Goal: Task Accomplishment & Management: Use online tool/utility

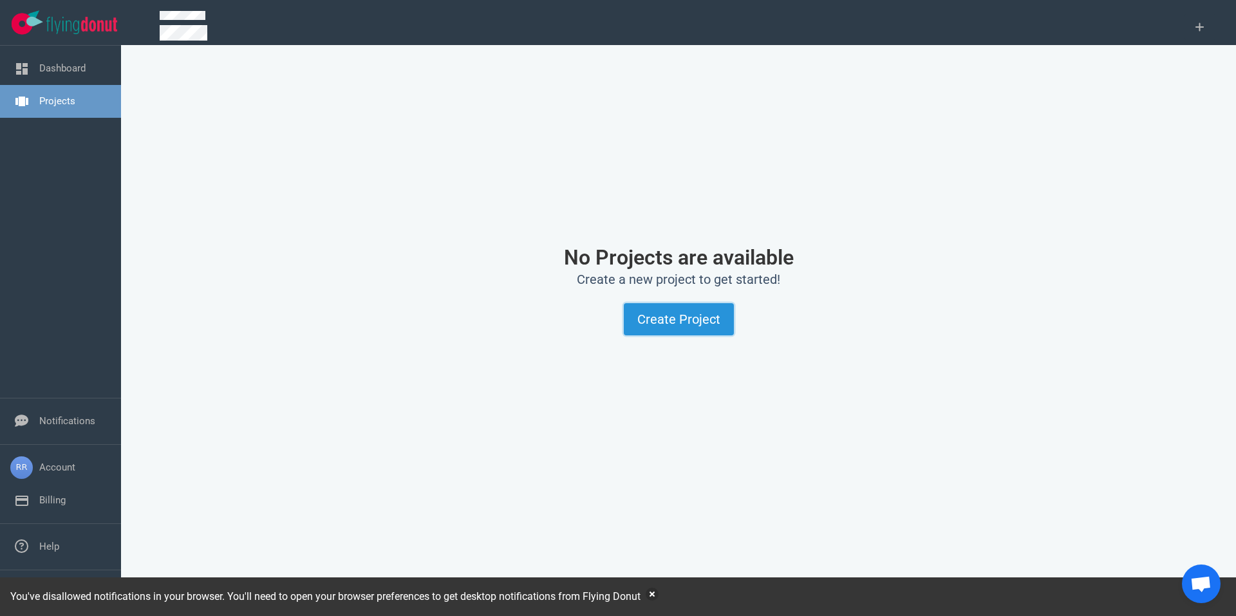
click at [646, 317] on button "Create Project" at bounding box center [679, 319] width 110 height 32
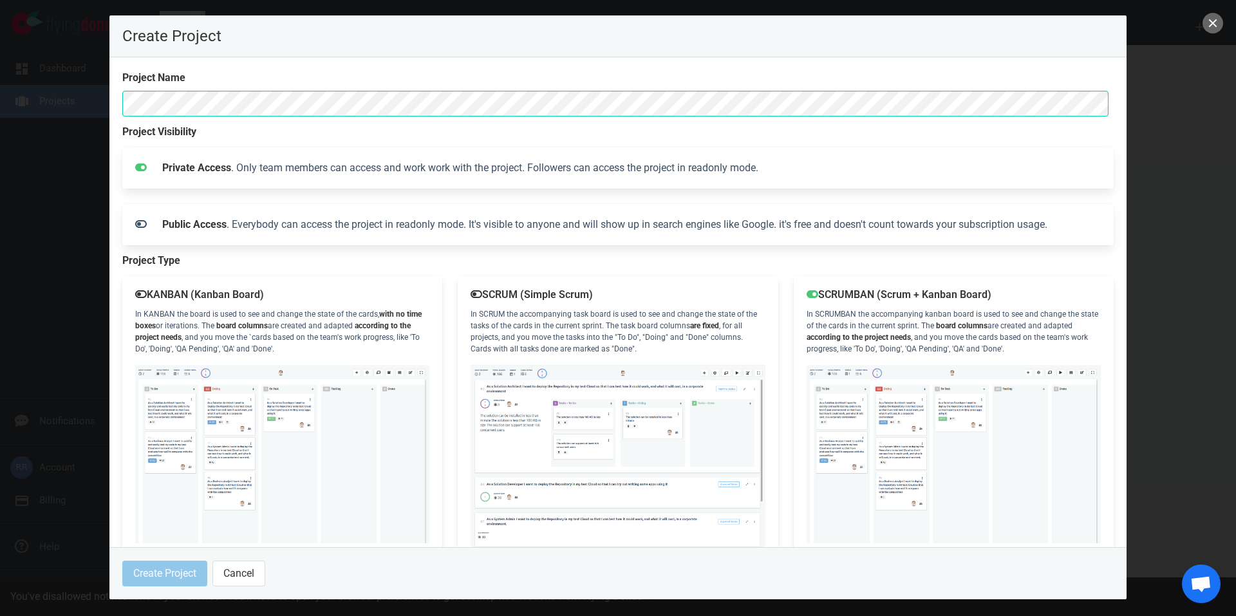
click at [1202, 20] on div at bounding box center [618, 308] width 1236 height 616
click at [1207, 26] on button "close" at bounding box center [1213, 23] width 21 height 21
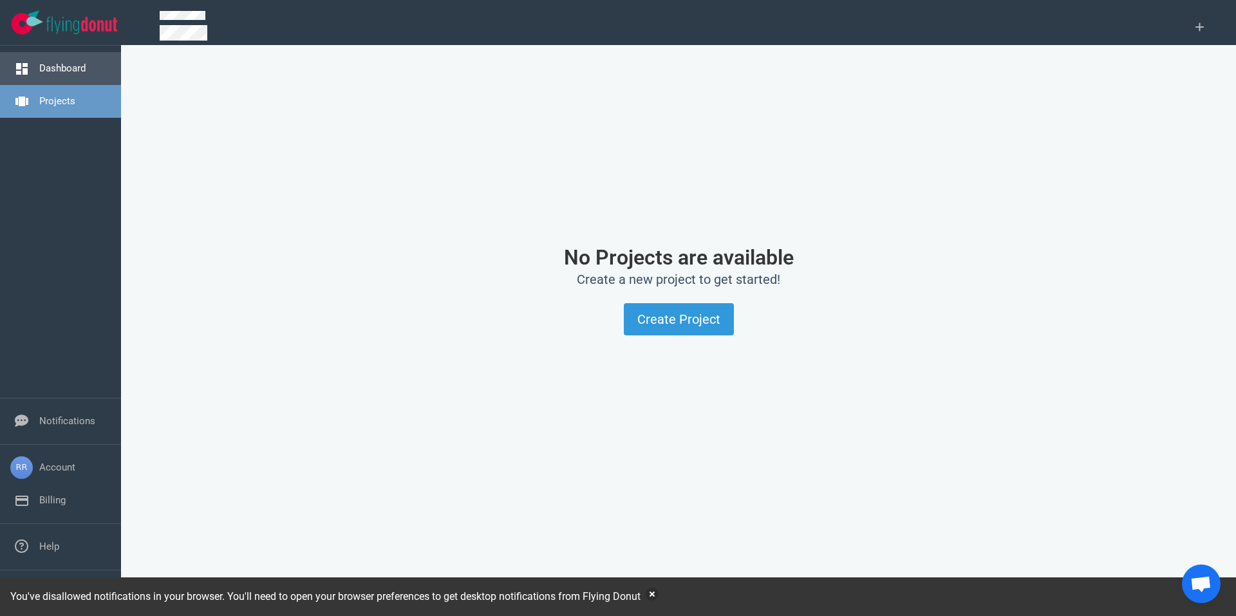
click at [42, 74] on link "Dashboard" at bounding box center [62, 68] width 46 height 12
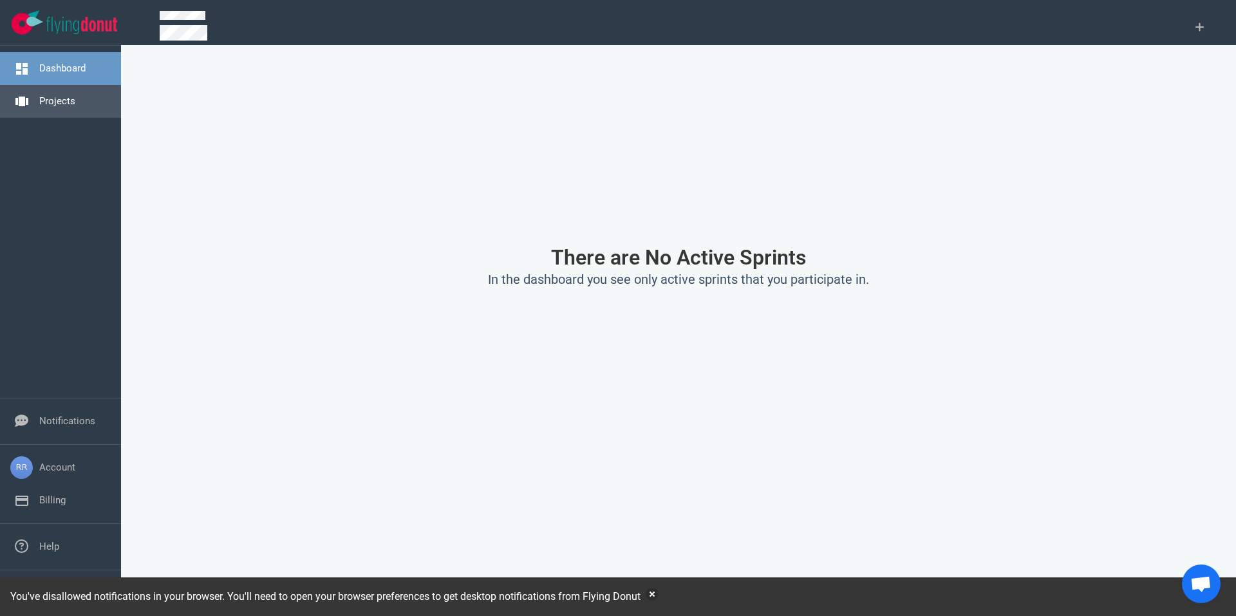
click at [67, 99] on link "Projects" at bounding box center [57, 101] width 36 height 12
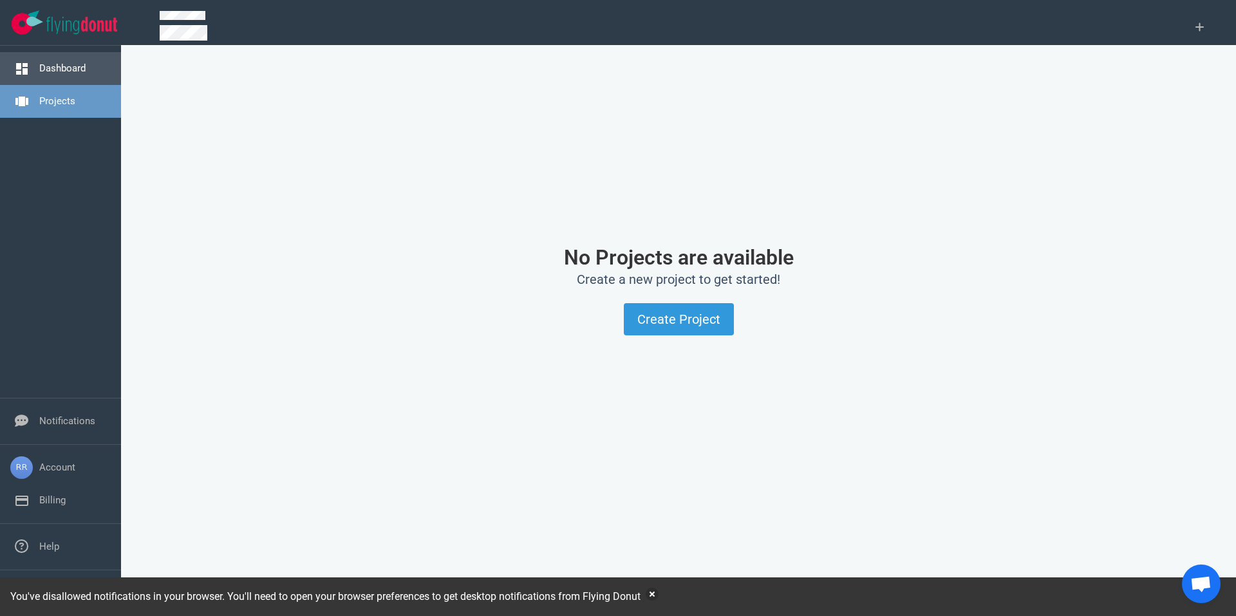
click at [62, 68] on link "Dashboard" at bounding box center [62, 68] width 46 height 12
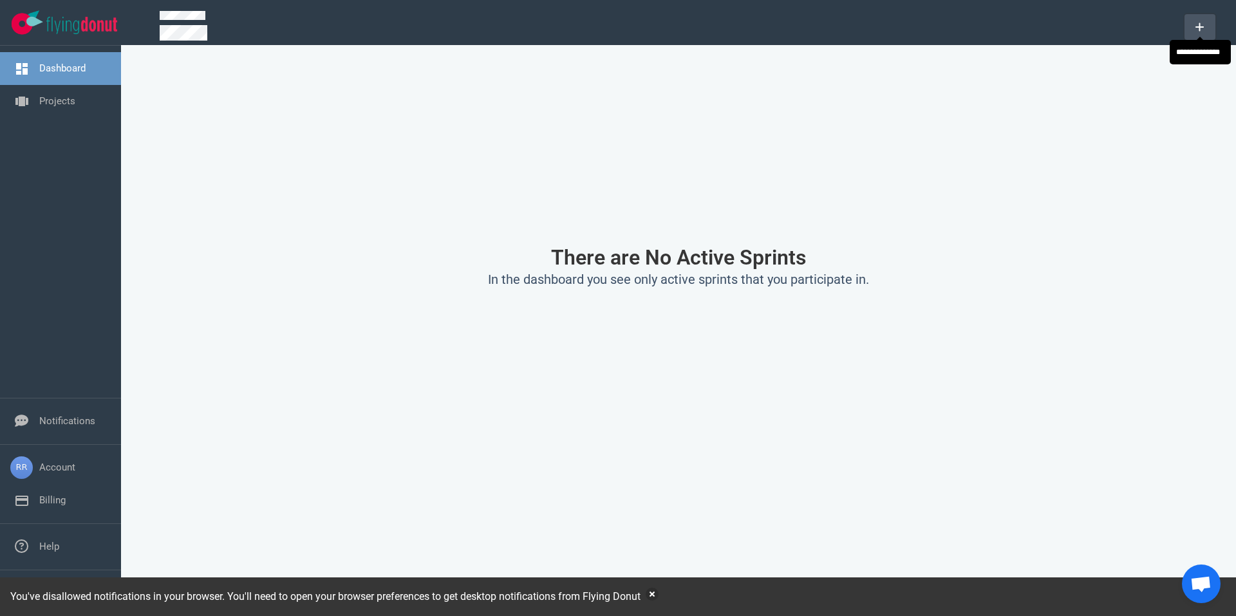
click at [1199, 22] on icon at bounding box center [1200, 27] width 9 height 10
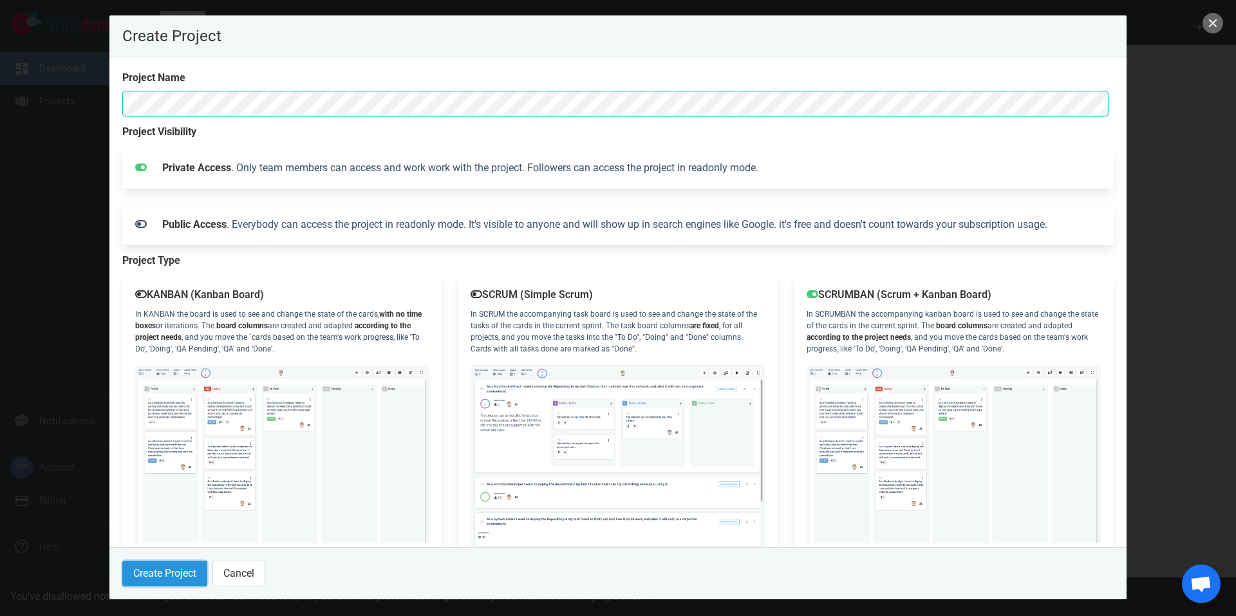
click at [161, 567] on button "Create Project" at bounding box center [164, 574] width 85 height 26
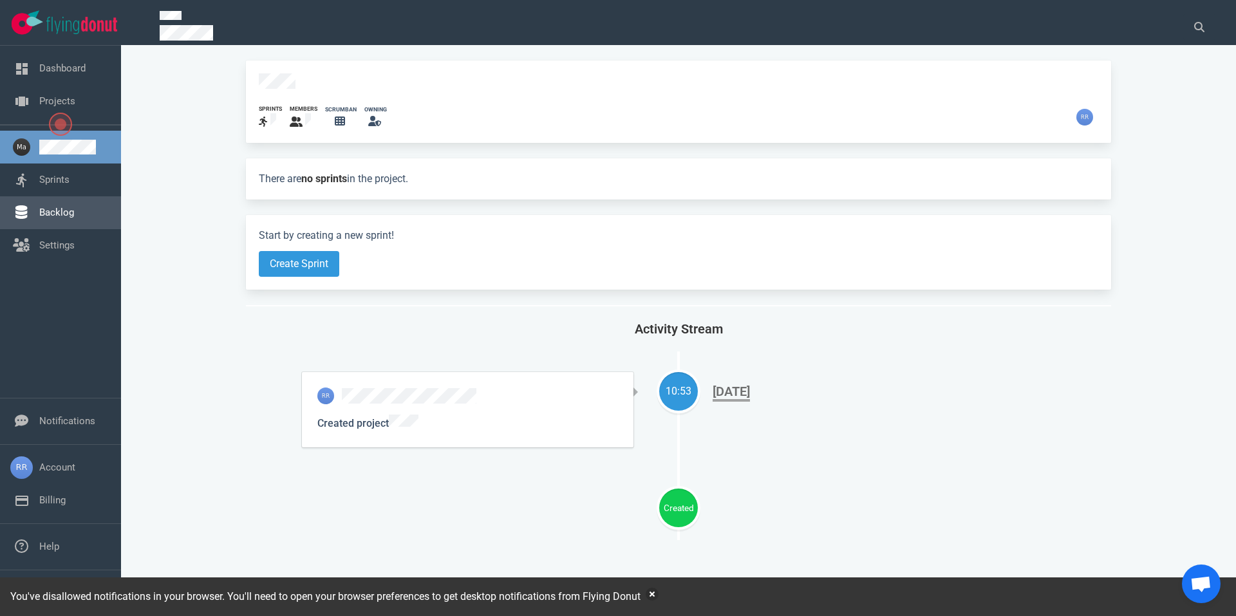
click at [71, 211] on link "Backlog" at bounding box center [56, 213] width 35 height 12
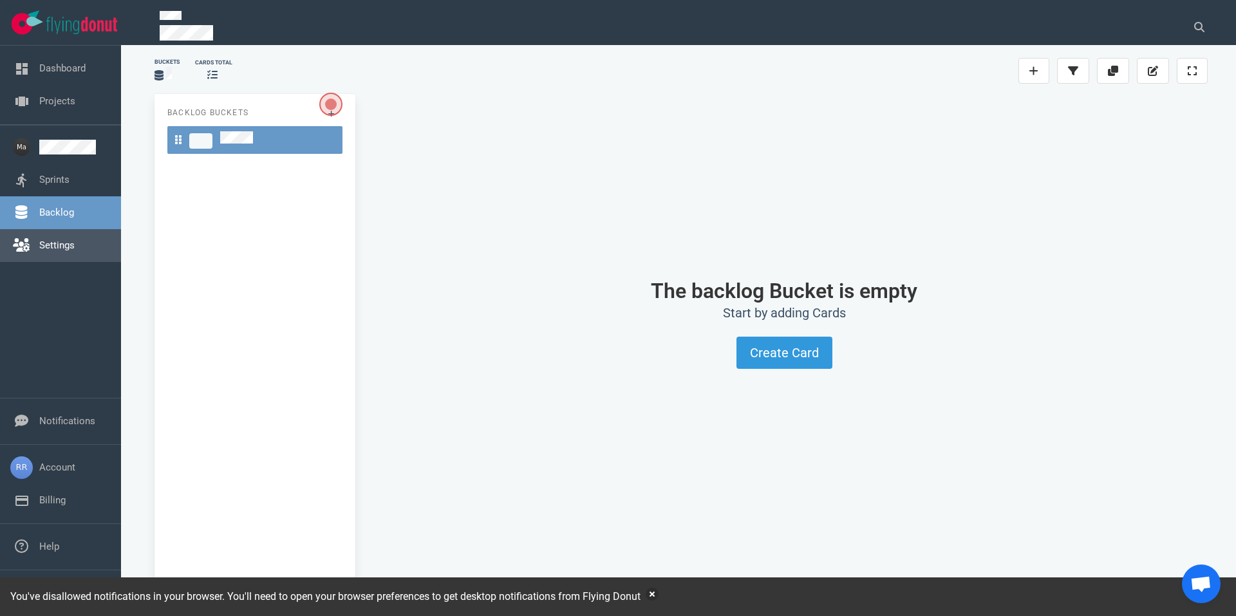
click at [73, 241] on link "Settings" at bounding box center [56, 246] width 35 height 12
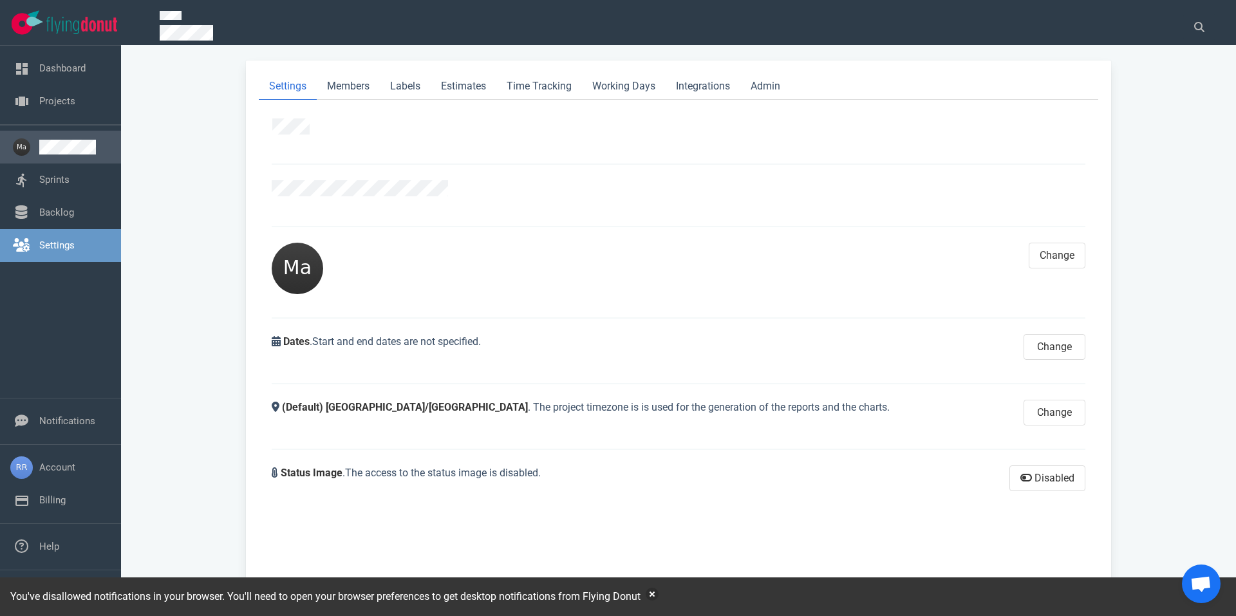
click at [52, 143] on link at bounding box center [74, 147] width 71 height 15
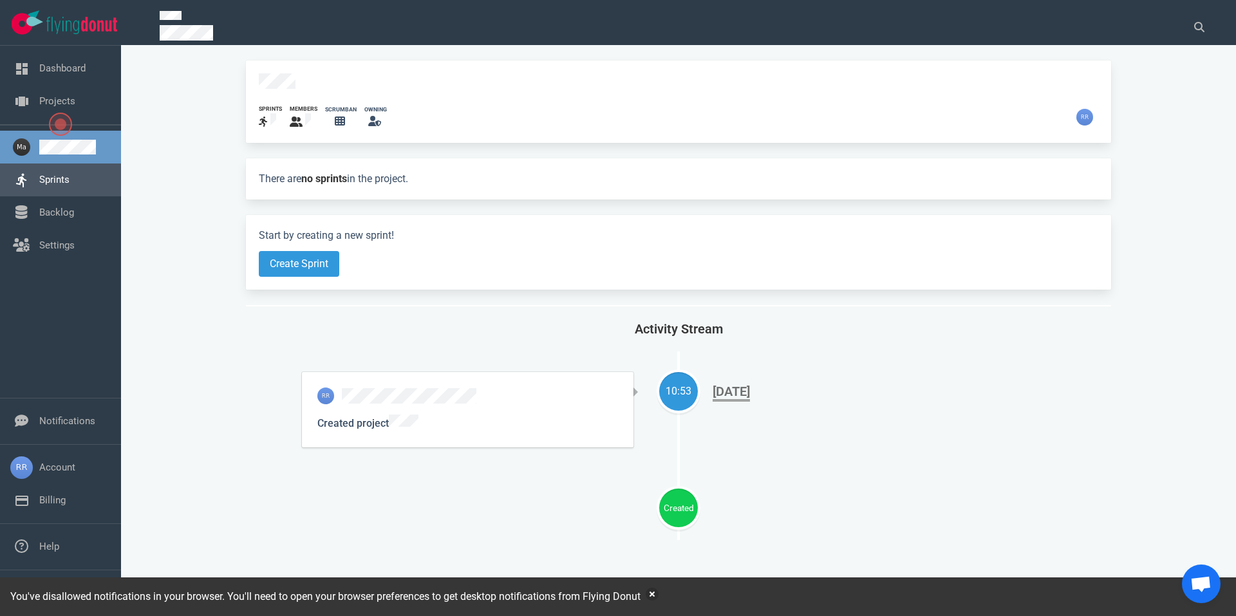
click at [70, 178] on link "Sprints" at bounding box center [54, 180] width 30 height 12
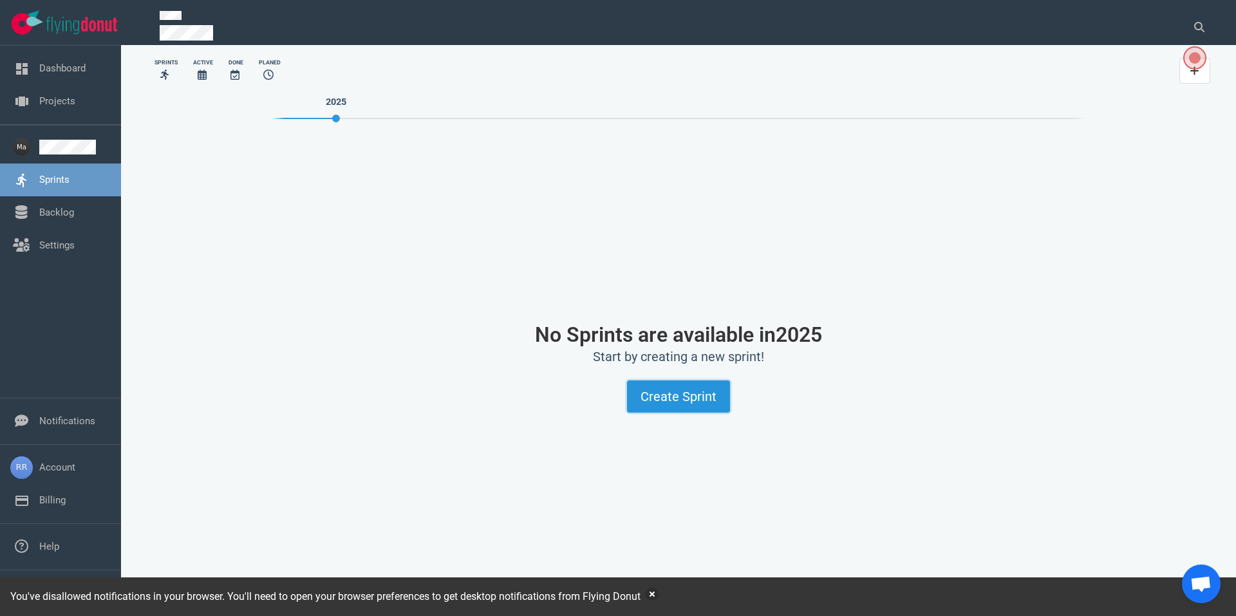
click at [692, 390] on button "Create Sprint" at bounding box center [678, 397] width 103 height 32
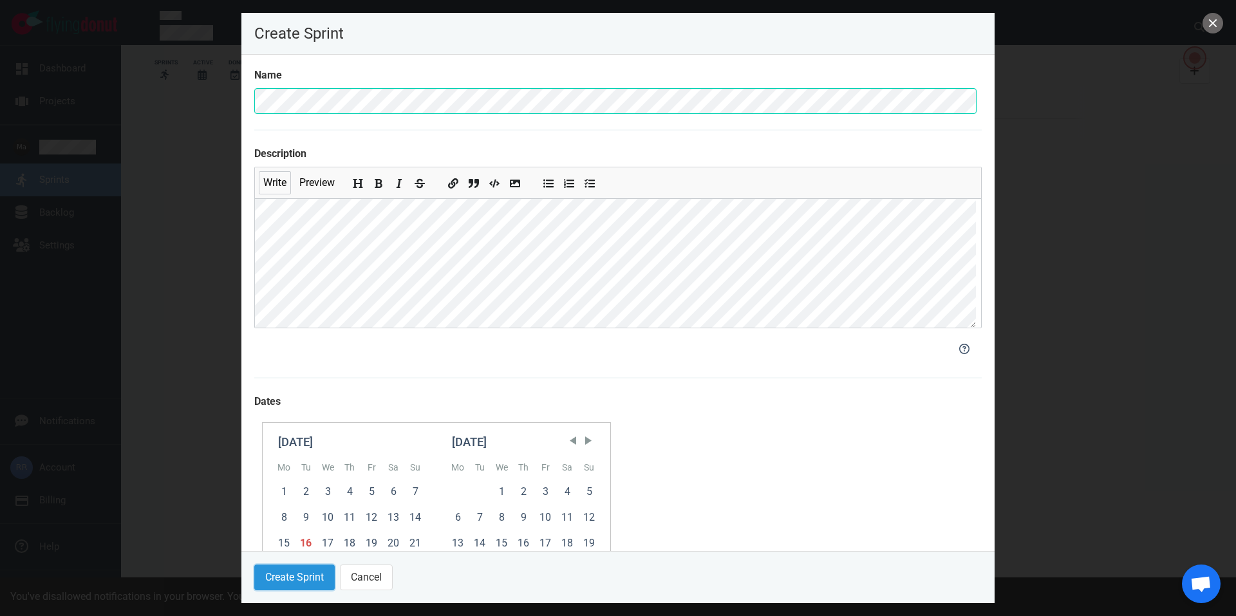
click at [310, 579] on button "Create Sprint" at bounding box center [294, 578] width 80 height 26
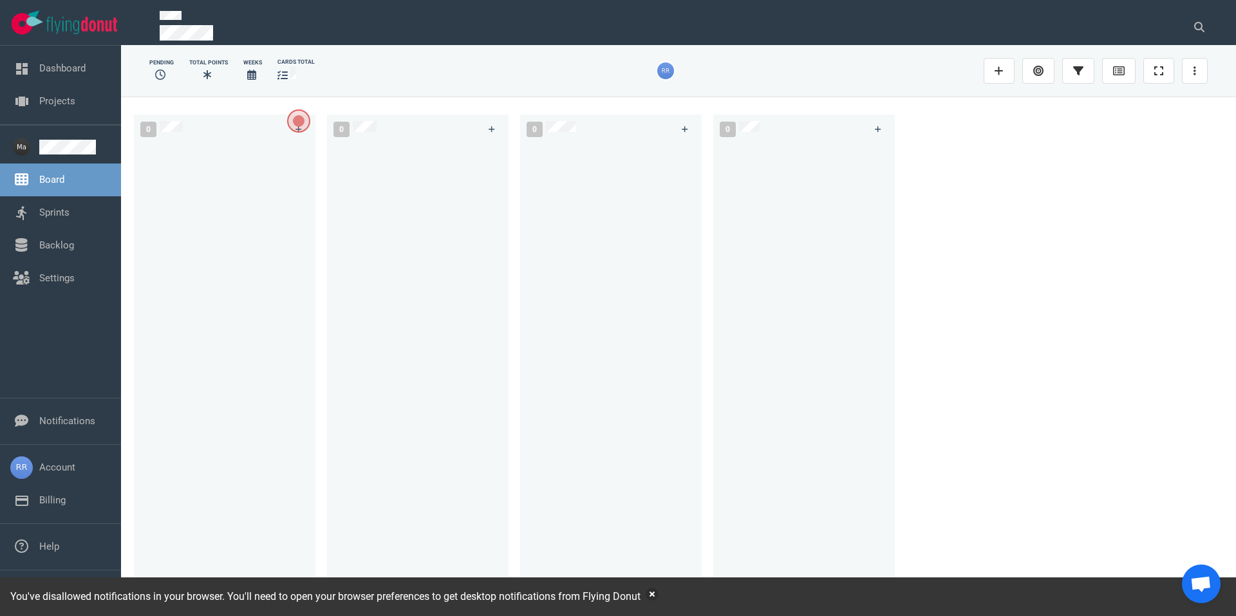
click at [296, 122] on span "Open the dialog" at bounding box center [298, 120] width 21 height 21
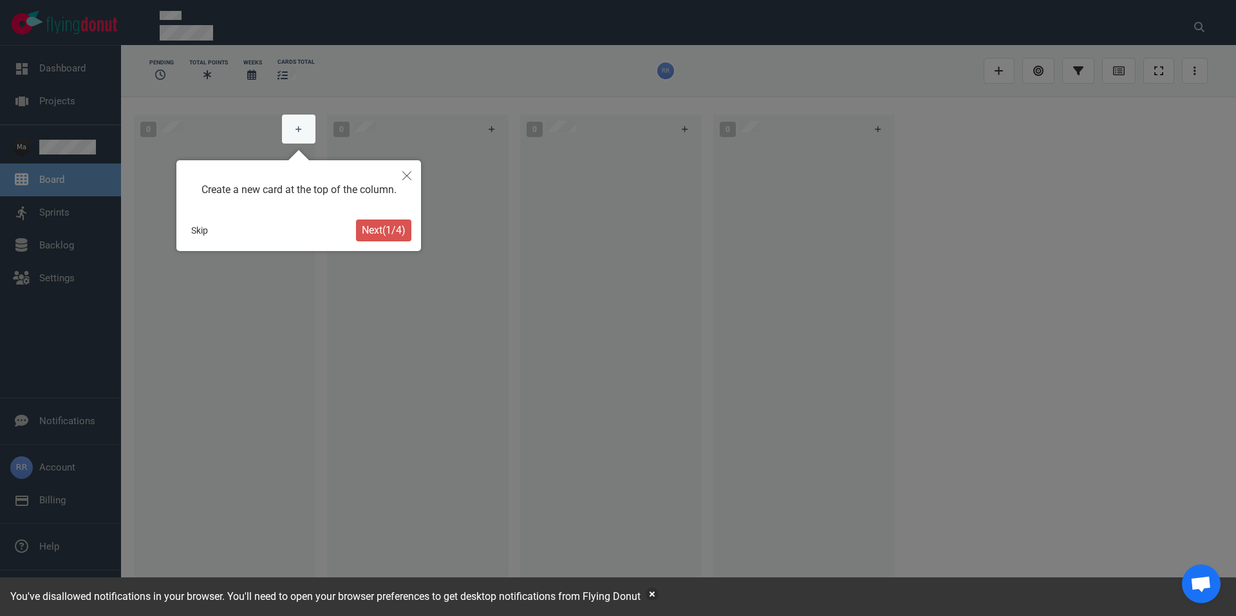
click at [383, 234] on span "Next ( 1 / 4 )" at bounding box center [384, 230] width 44 height 12
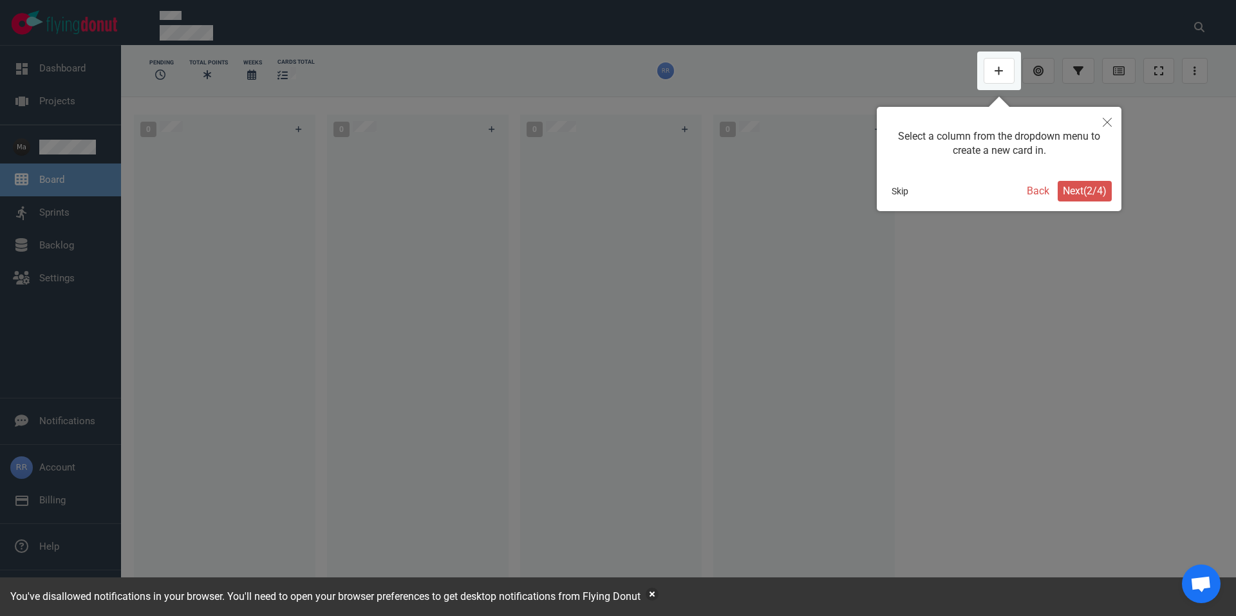
click at [1104, 192] on span "Next ( 2 / 4 )" at bounding box center [1085, 191] width 44 height 12
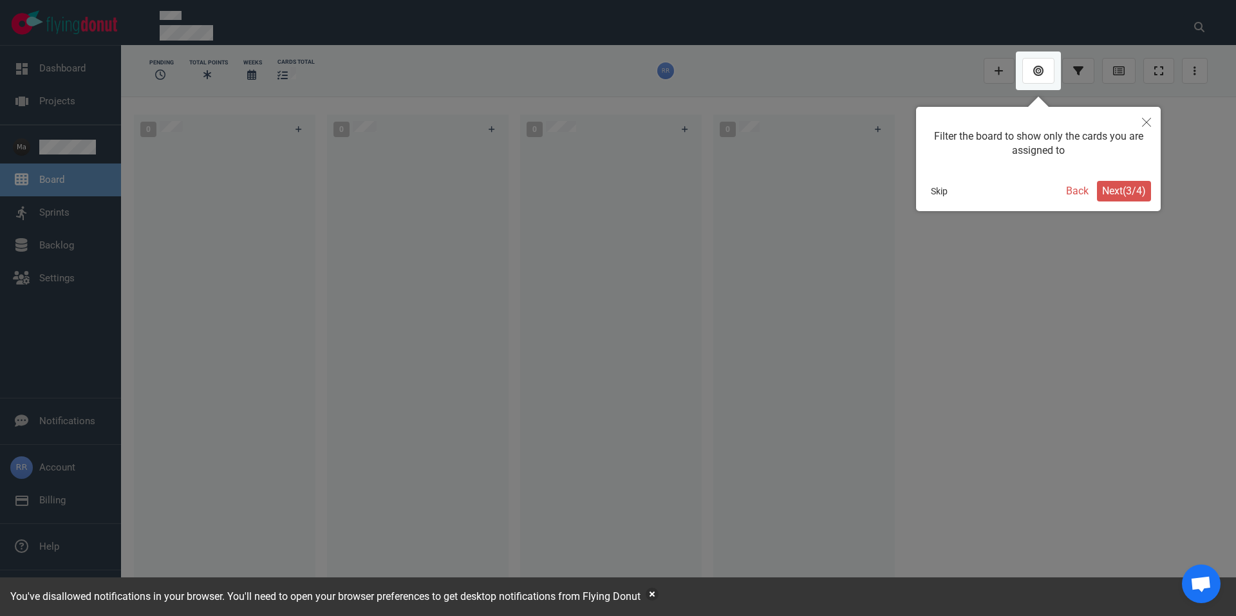
click at [1126, 186] on span "Next ( 3 / 4 )" at bounding box center [1124, 191] width 44 height 12
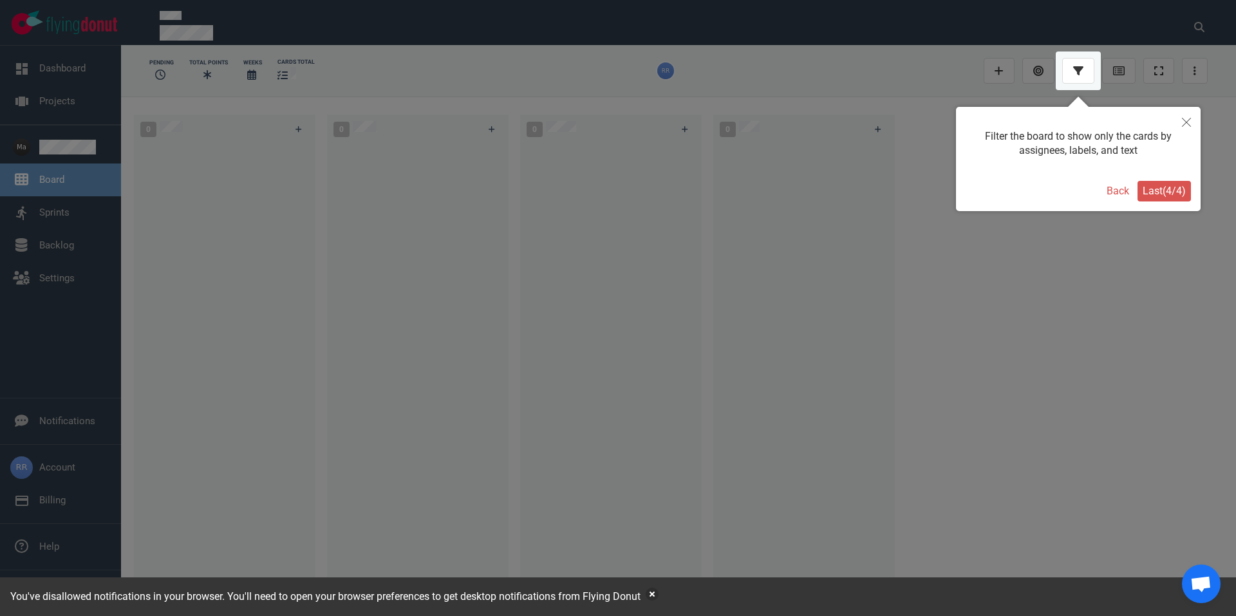
click at [1153, 190] on span "Last ( 4 / 4 )" at bounding box center [1164, 191] width 43 height 12
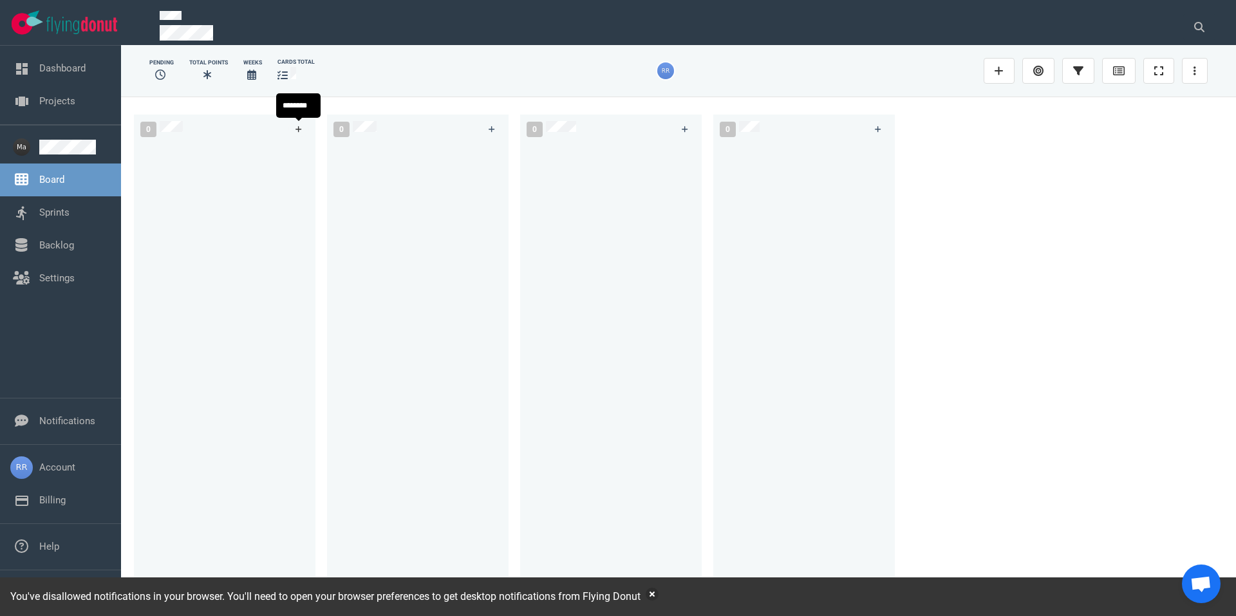
click at [293, 136] on link at bounding box center [298, 129] width 21 height 16
click at [291, 157] on icon at bounding box center [292, 159] width 2 height 6
click at [222, 160] on div "#1" at bounding box center [213, 158] width 138 height 27
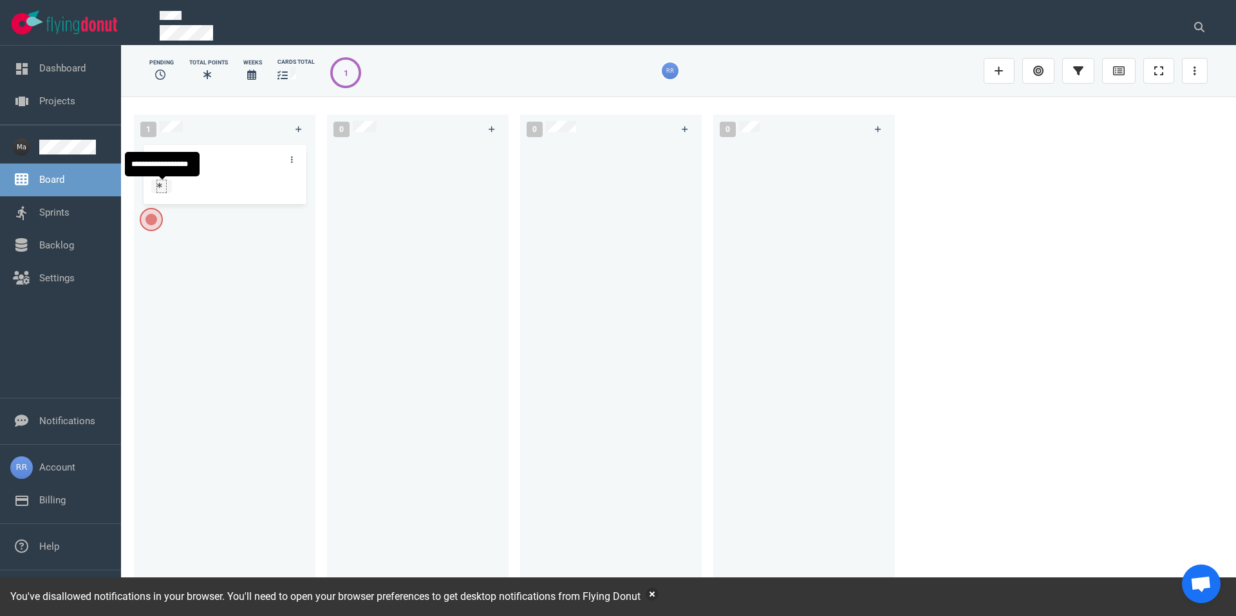
click at [161, 189] on div at bounding box center [161, 185] width 9 height 10
click at [215, 190] on div at bounding box center [224, 188] width 147 height 17
